Goal: Check status: Check status

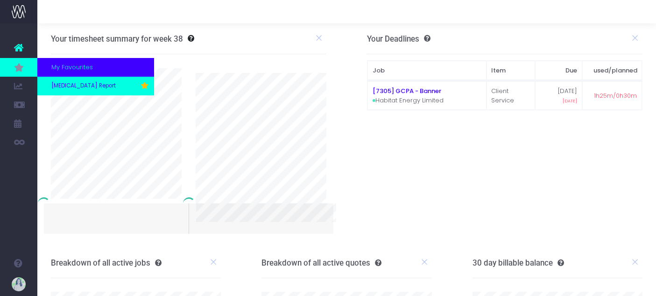
click at [61, 87] on span "[MEDICAL_DATA] Report" at bounding box center [83, 86] width 64 height 8
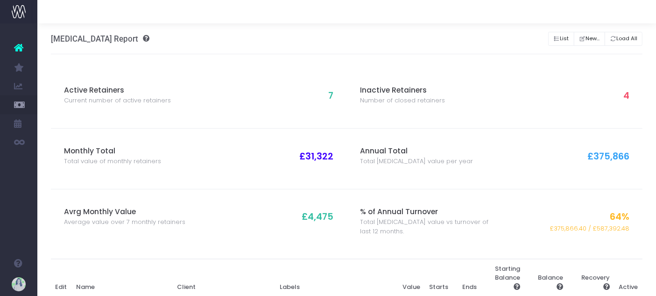
scroll to position [310, 0]
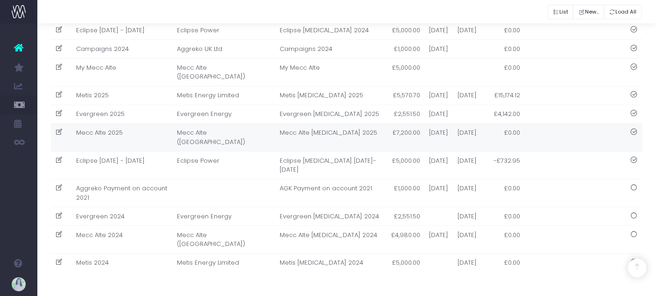
click at [141, 123] on td "Mecc Alte 2025" at bounding box center [121, 137] width 101 height 28
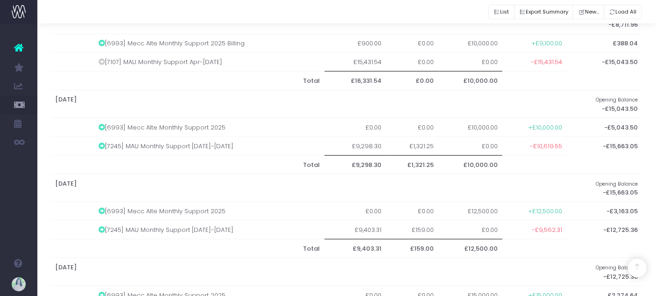
scroll to position [739, 0]
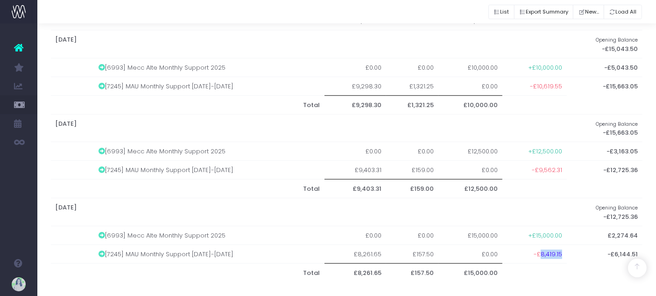
drag, startPoint x: 539, startPoint y: 248, endPoint x: 563, endPoint y: 247, distance: 23.4
click at [563, 247] on td "-£8,419.15" at bounding box center [534, 253] width 64 height 19
copy span "8,419.15"
click at [513, 182] on th at bounding box center [534, 188] width 64 height 19
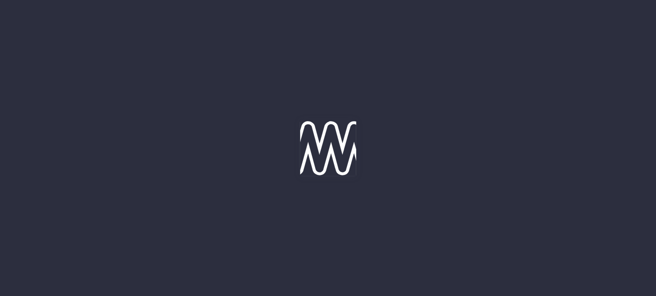
scroll to position [310, 0]
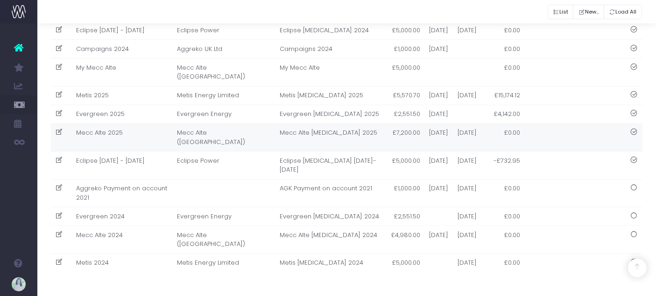
click at [146, 123] on td "Mecc Alte 2025" at bounding box center [121, 137] width 101 height 28
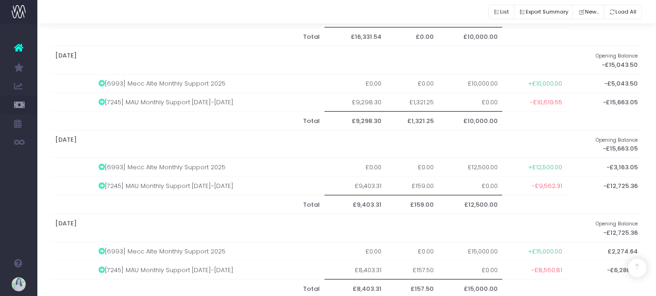
scroll to position [739, 0]
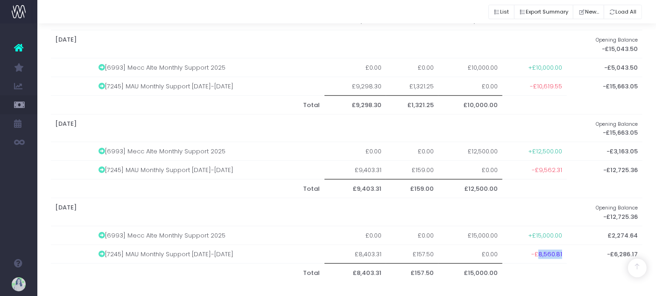
drag, startPoint x: 539, startPoint y: 248, endPoint x: 565, endPoint y: 248, distance: 26.6
click at [565, 248] on tr "[7245] MAU Monthly Support [DATE]-[DATE] £8,403.31 £157.50 £0.00 -£8,560.81 -£6…" at bounding box center [347, 253] width 592 height 19
copy span "8,560.81"
